Goal: Task Accomplishment & Management: Use online tool/utility

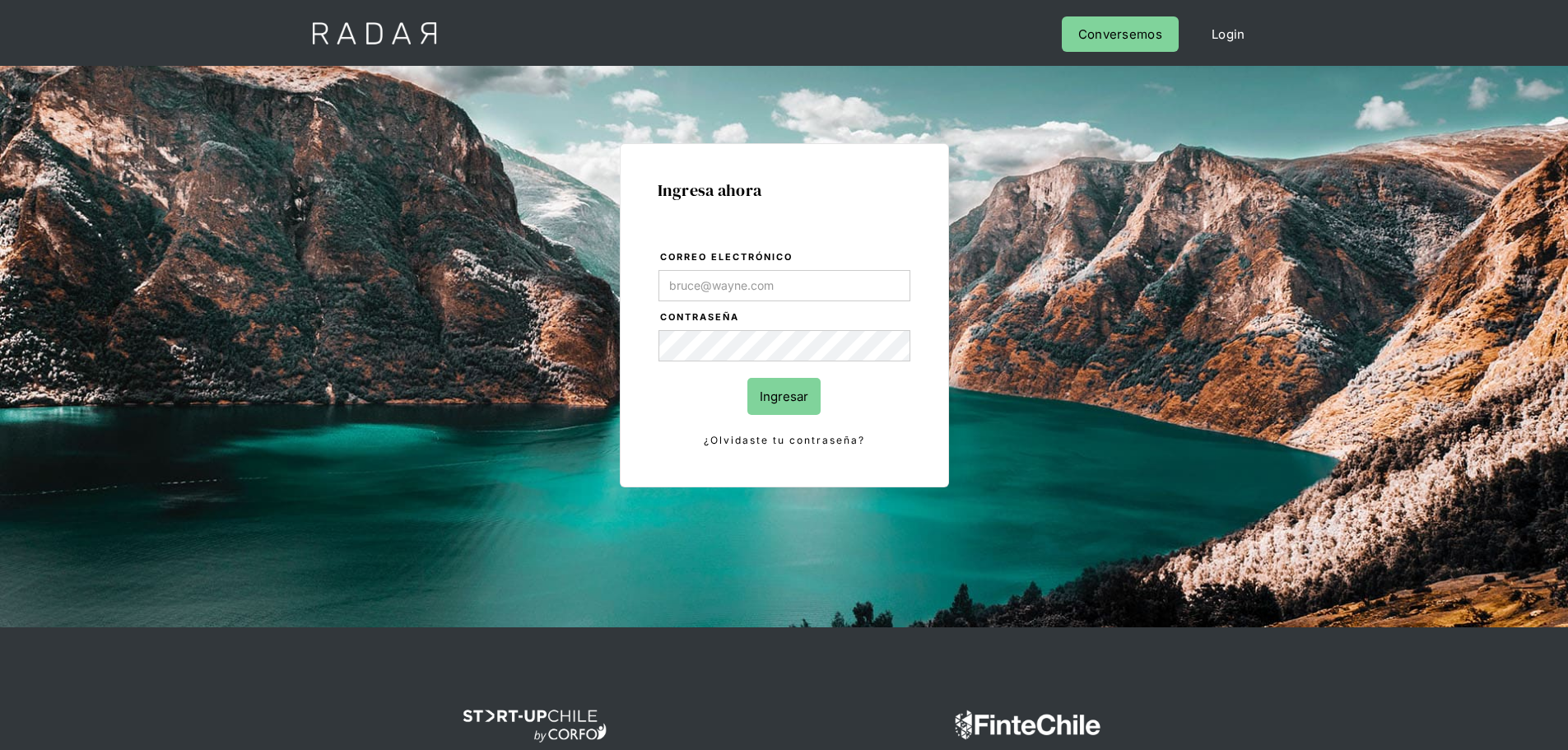
click at [787, 298] on input "Correo electrónico" at bounding box center [784, 285] width 252 height 32
click at [776, 318] on label "Contraseña" at bounding box center [785, 317] width 250 height 17
